Goal: Information Seeking & Learning: Learn about a topic

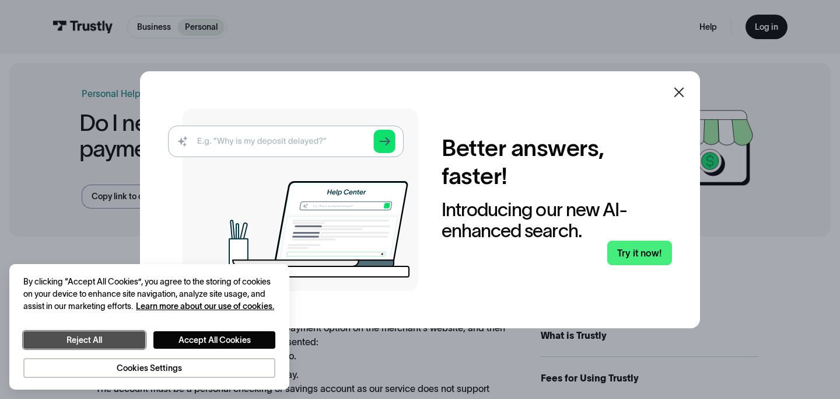
click at [120, 340] on button "Reject All" at bounding box center [84, 340] width 122 height 18
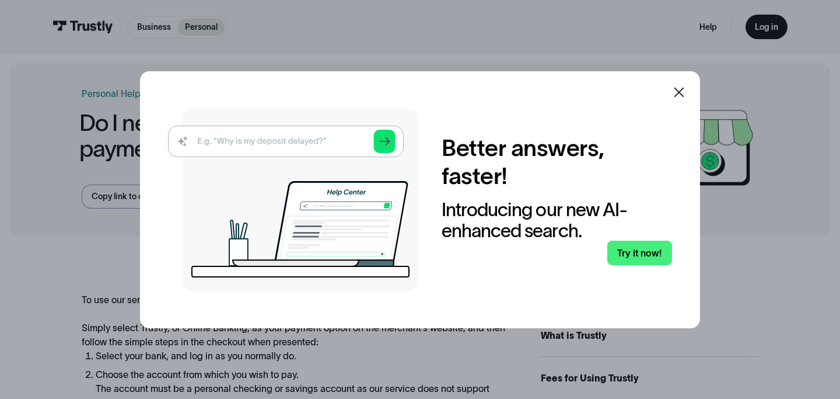
click at [675, 90] on icon at bounding box center [679, 92] width 14 height 14
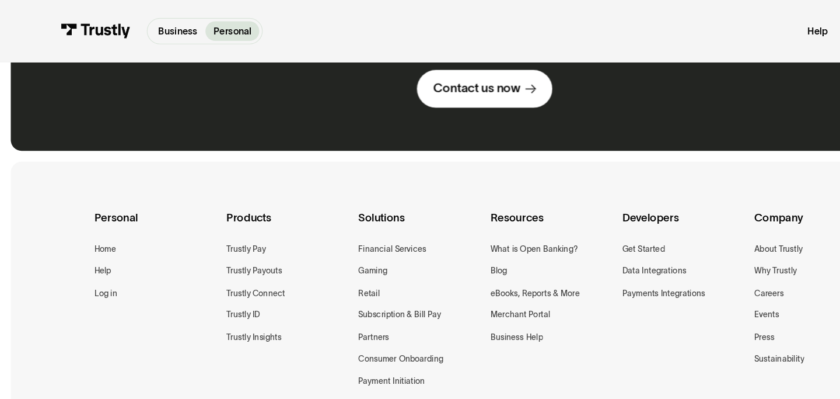
scroll to position [745, 0]
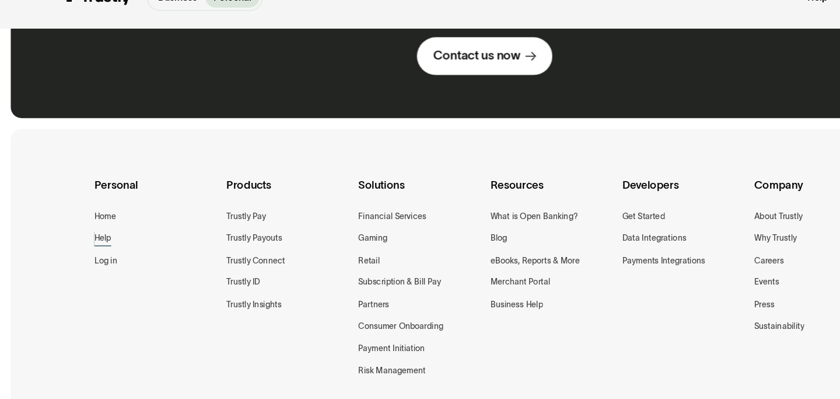
click at [92, 236] on div "Help" at bounding box center [89, 235] width 15 height 12
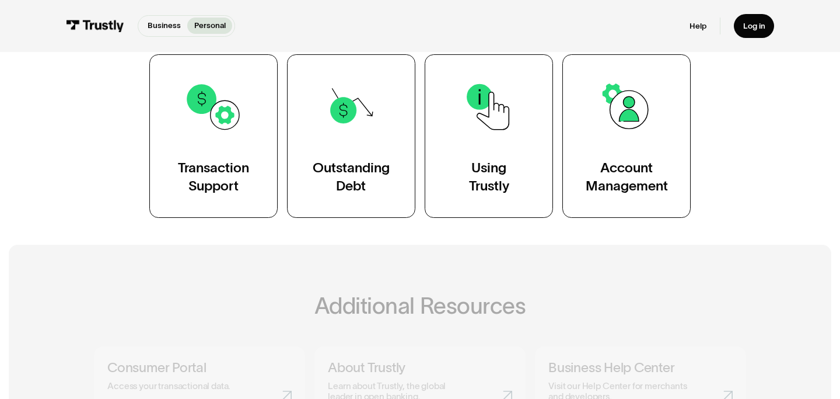
scroll to position [266, 0]
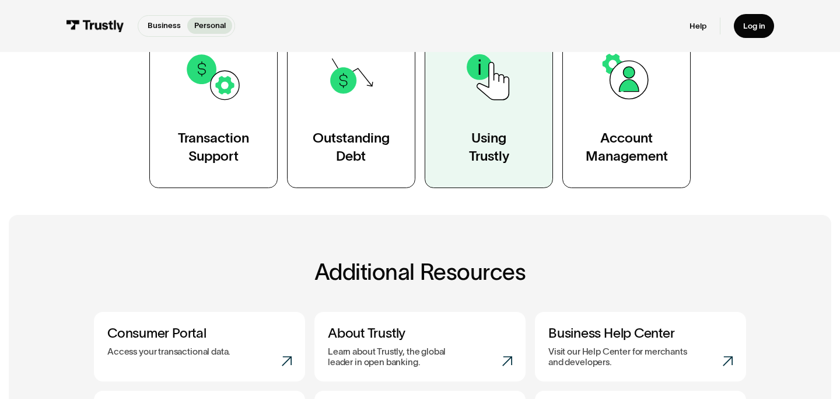
click at [483, 138] on div "Using Trustly" at bounding box center [489, 147] width 40 height 36
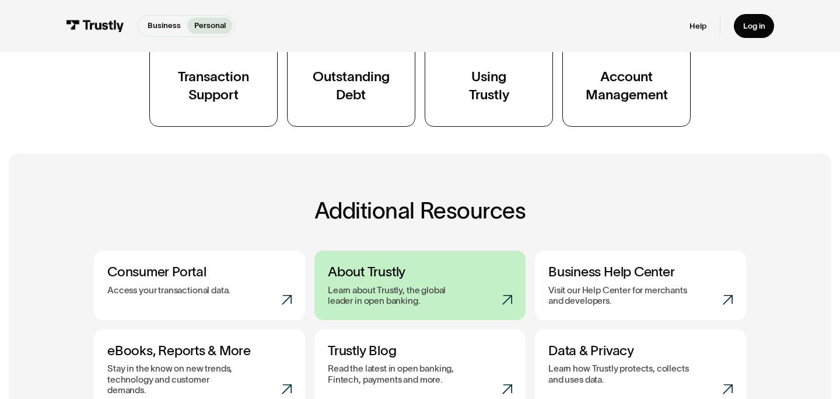
scroll to position [348, 0]
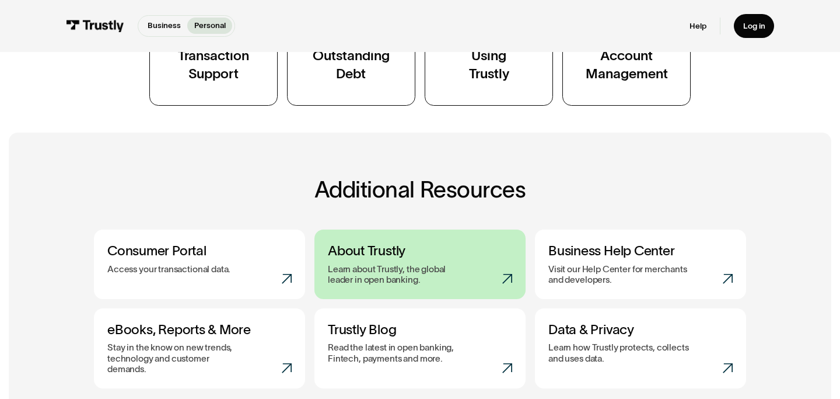
click at [508, 272] on div "Learn about Trustly, the global leader in open banking." at bounding box center [420, 275] width 184 height 22
